Goal: Information Seeking & Learning: Learn about a topic

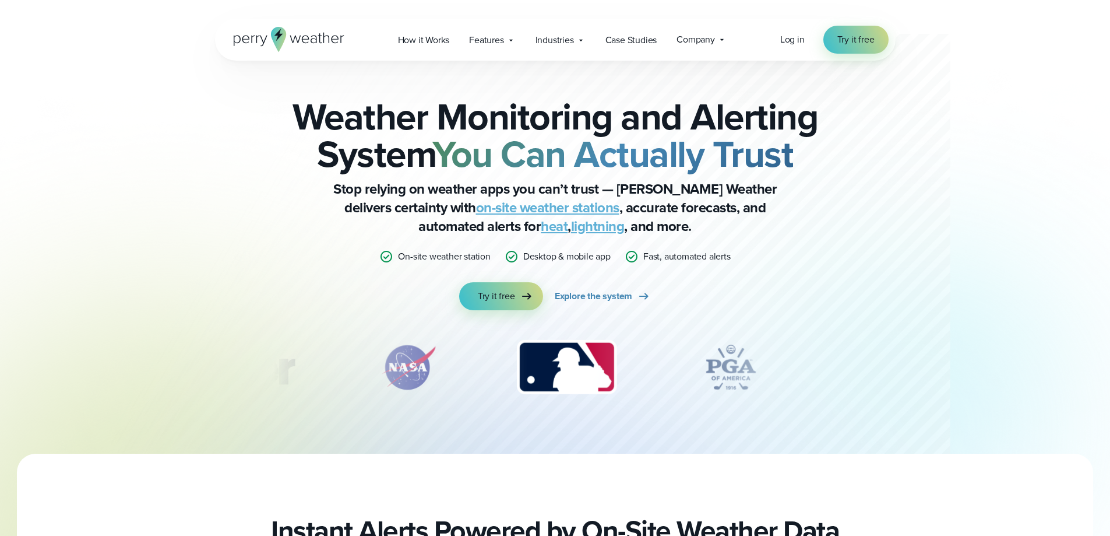
click at [545, 203] on link "on-site weather stations" at bounding box center [547, 207] width 143 height 21
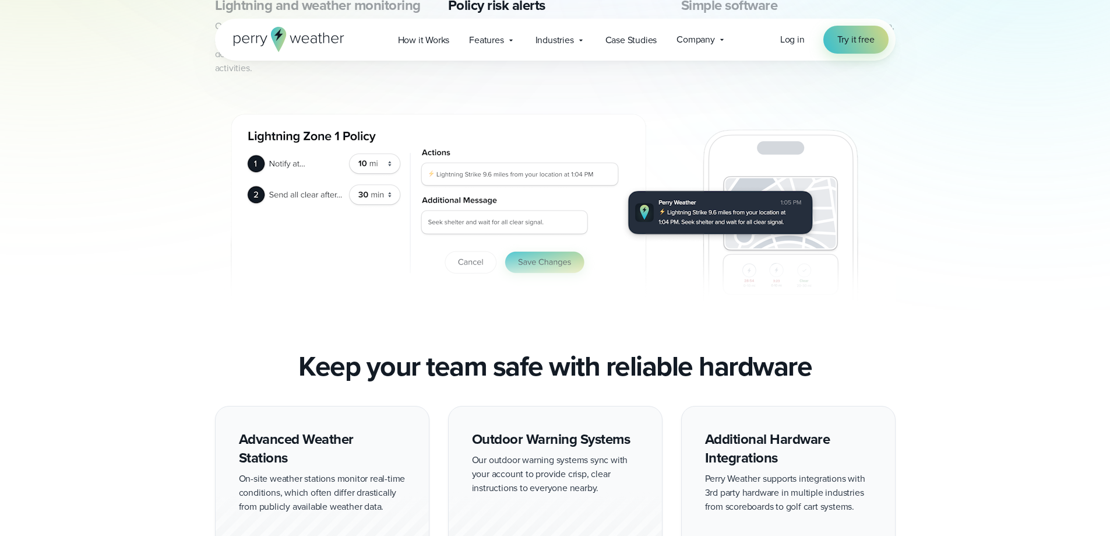
scroll to position [699, 0]
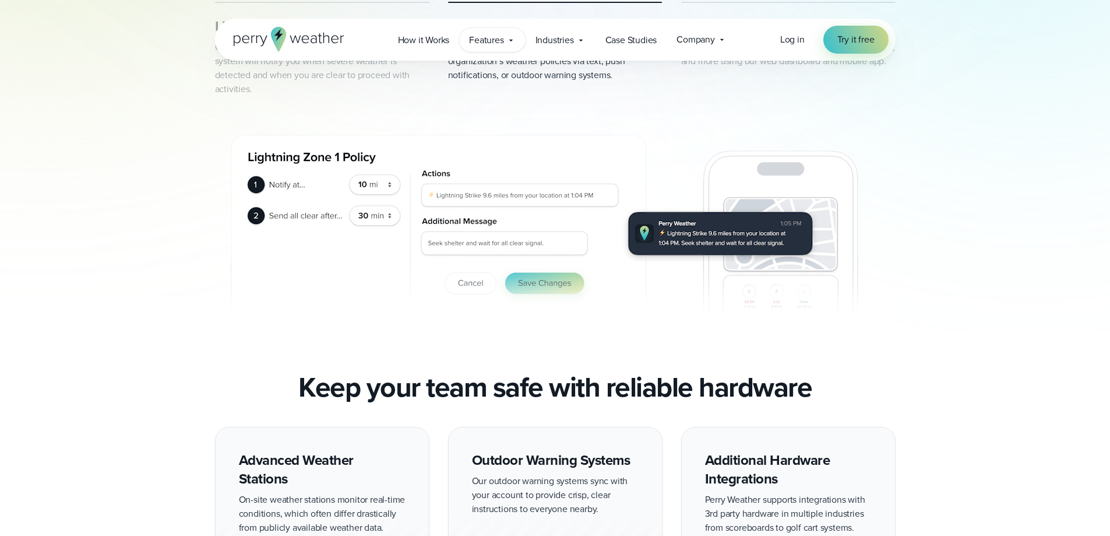
click at [497, 40] on span "Features" at bounding box center [486, 40] width 34 height 14
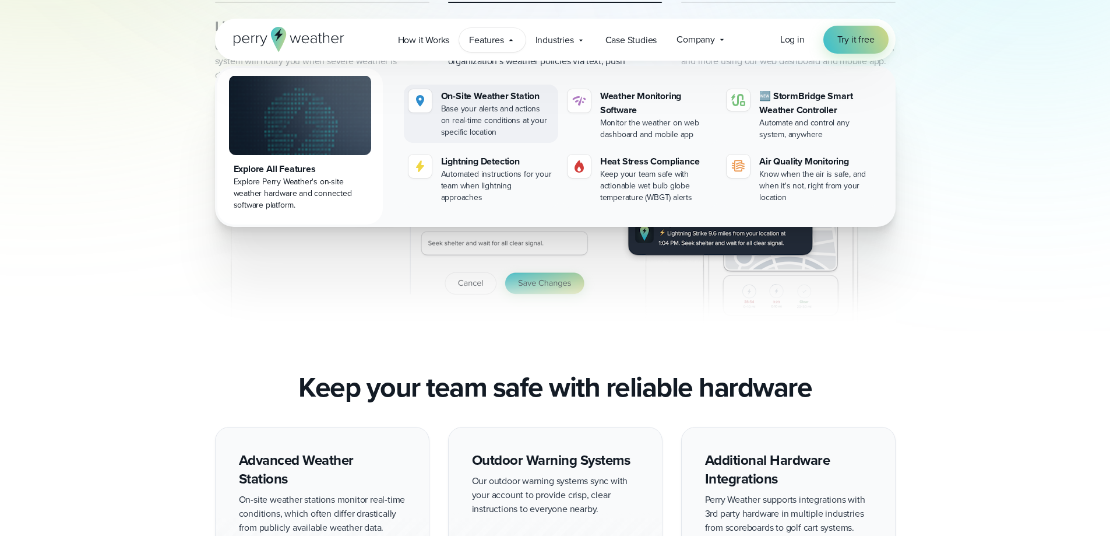
click at [504, 119] on div "Base your alerts and actions on real-time conditions at your specific location" at bounding box center [497, 120] width 112 height 35
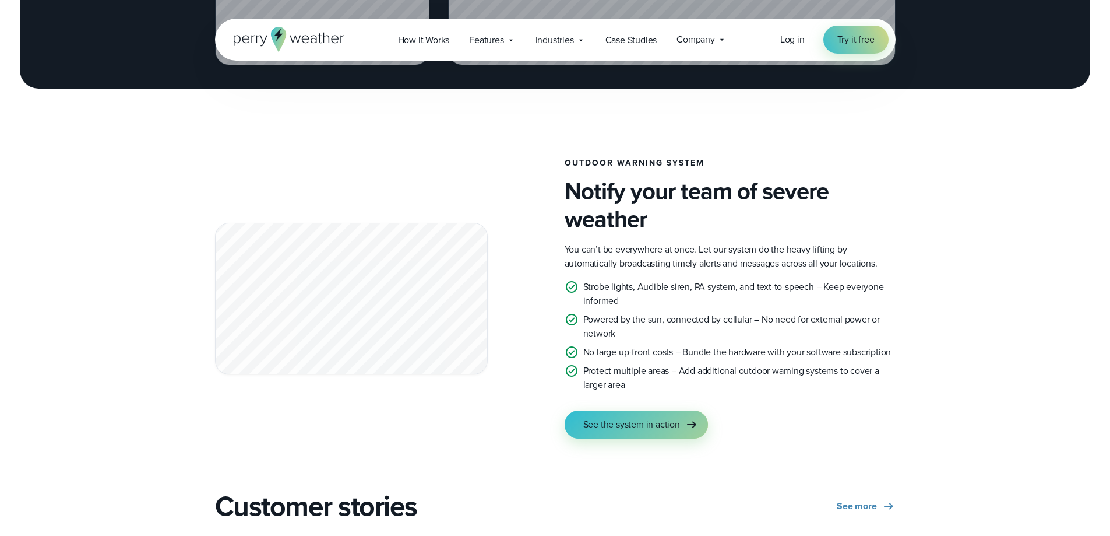
scroll to position [1982, 0]
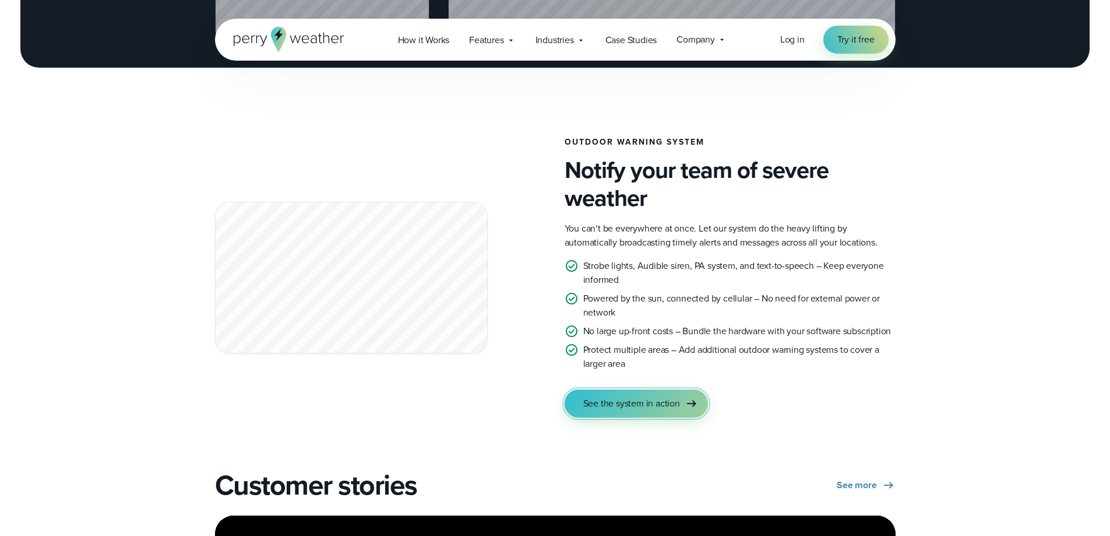
click at [611, 399] on span "See the system in action" at bounding box center [631, 403] width 97 height 14
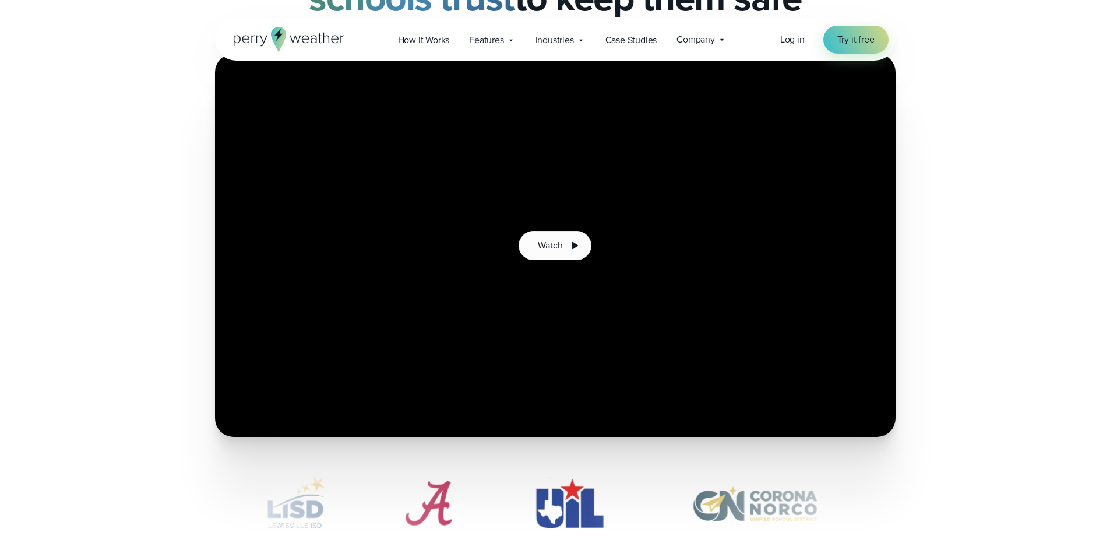
scroll to position [117, 0]
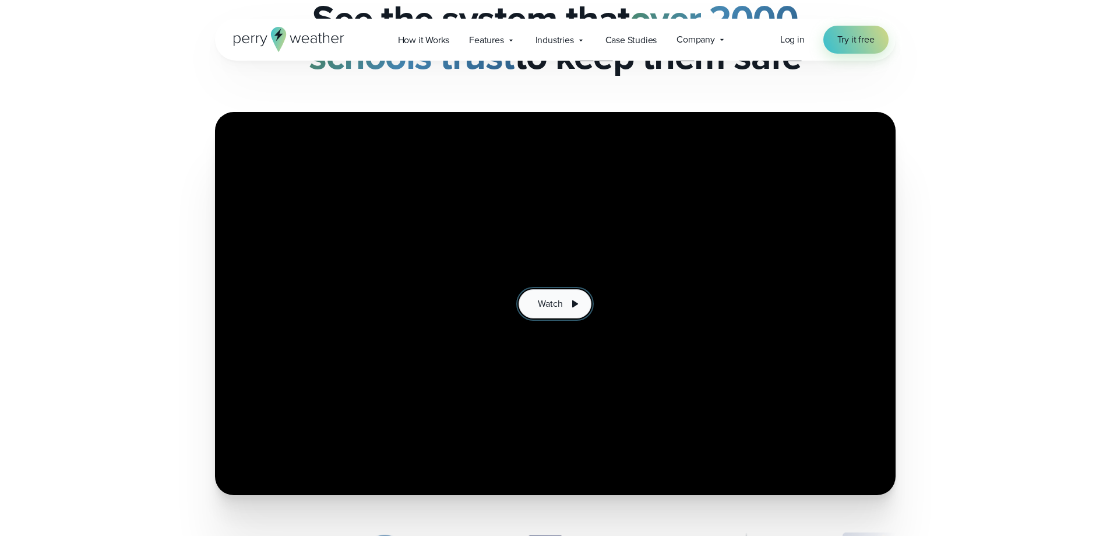
click at [555, 298] on span "Watch" at bounding box center [550, 304] width 24 height 14
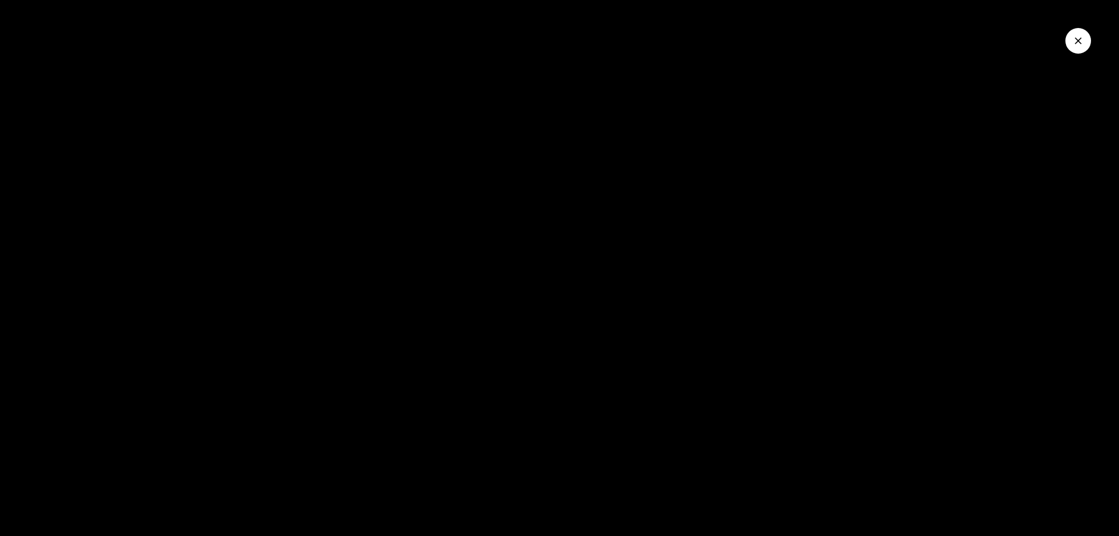
click at [544, 354] on div at bounding box center [559, 268] width 1119 height 536
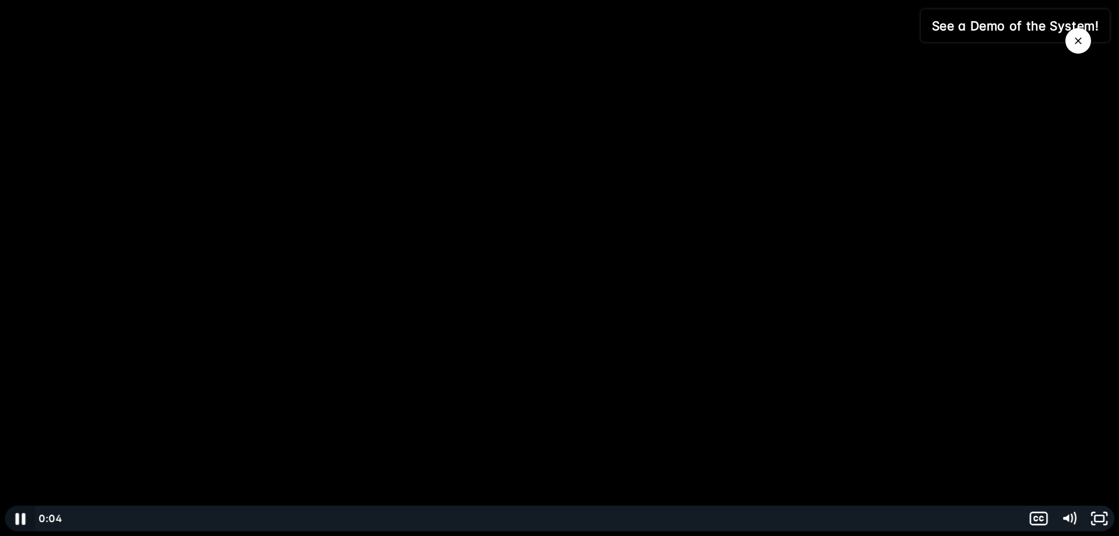
click at [29, 522] on icon "Pause" at bounding box center [20, 518] width 36 height 31
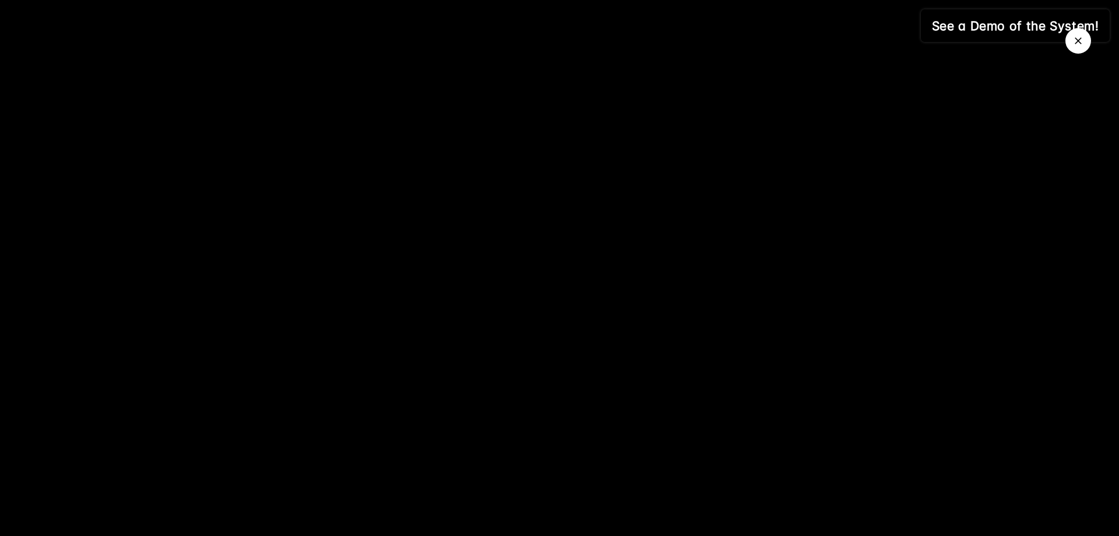
click at [1078, 40] on icon "Close Video" at bounding box center [1078, 41] width 12 height 12
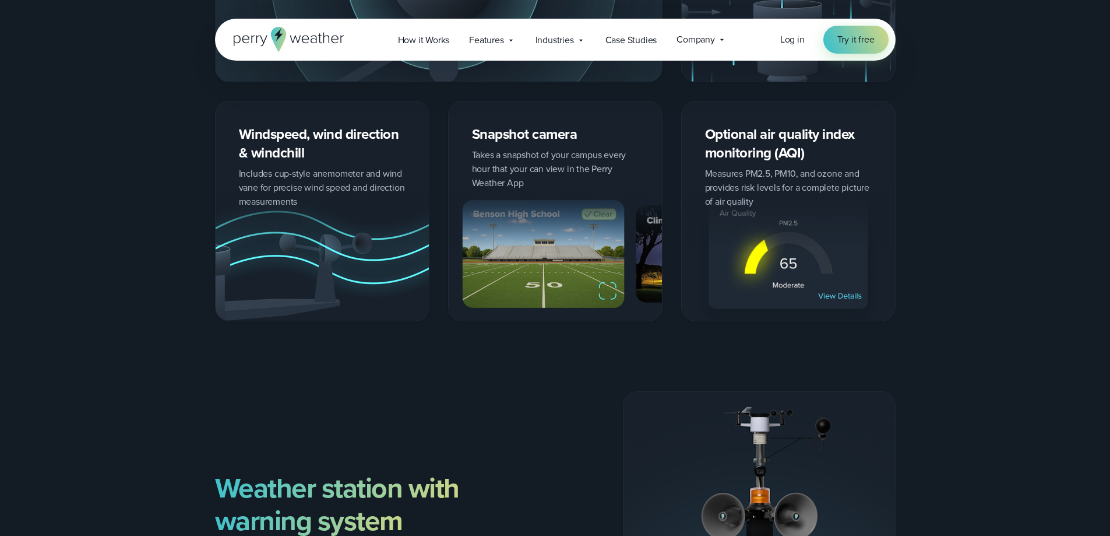
scroll to position [2739, 0]
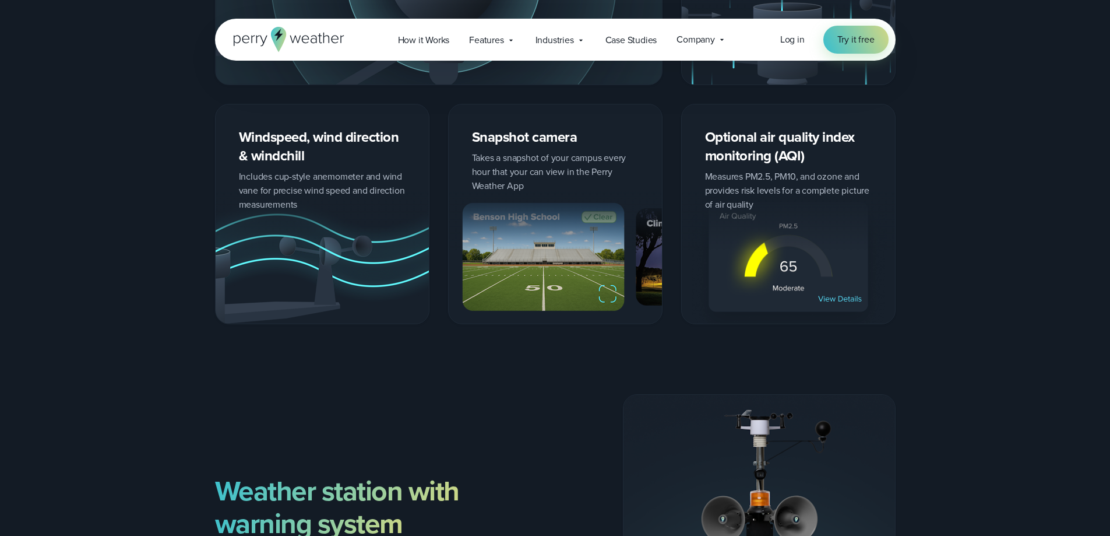
drag, startPoint x: 1110, startPoint y: 224, endPoint x: 1108, endPoint y: 237, distance: 12.9
click at [1108, 237] on div "Wet bulb globe temperature (WBGT), heat index & temperature Protect older golfe…" at bounding box center [555, 87] width 1110 height 474
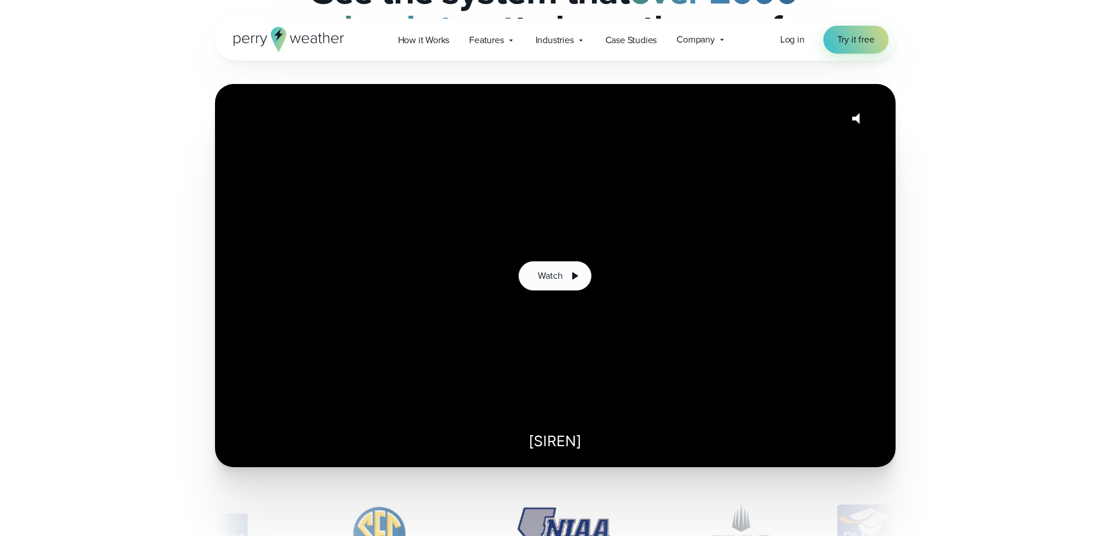
scroll to position [0, 0]
